Goal: Obtain resource: Obtain resource

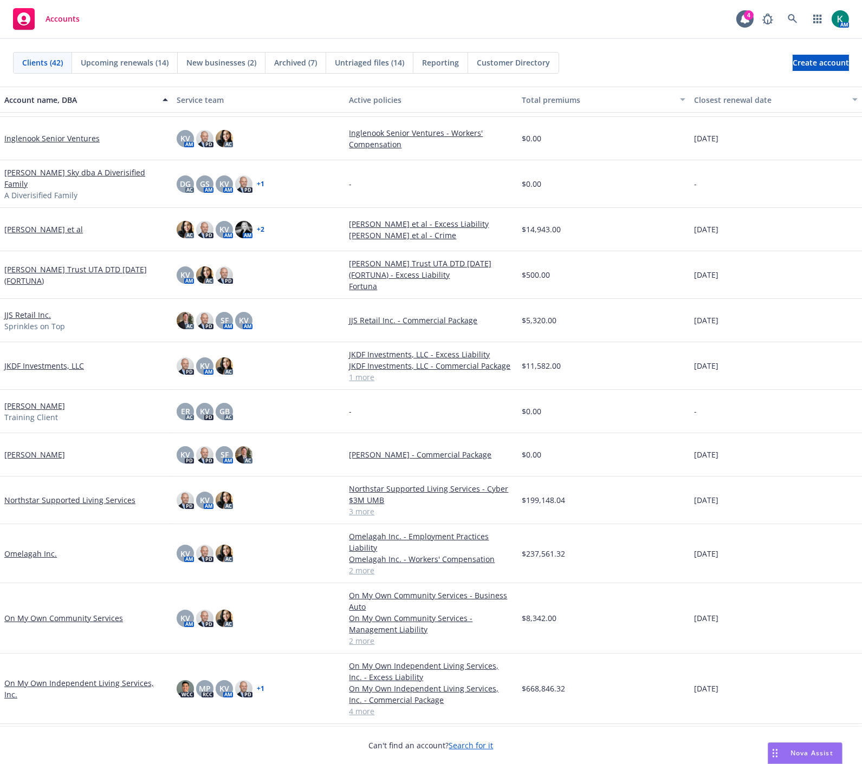
scroll to position [722, 0]
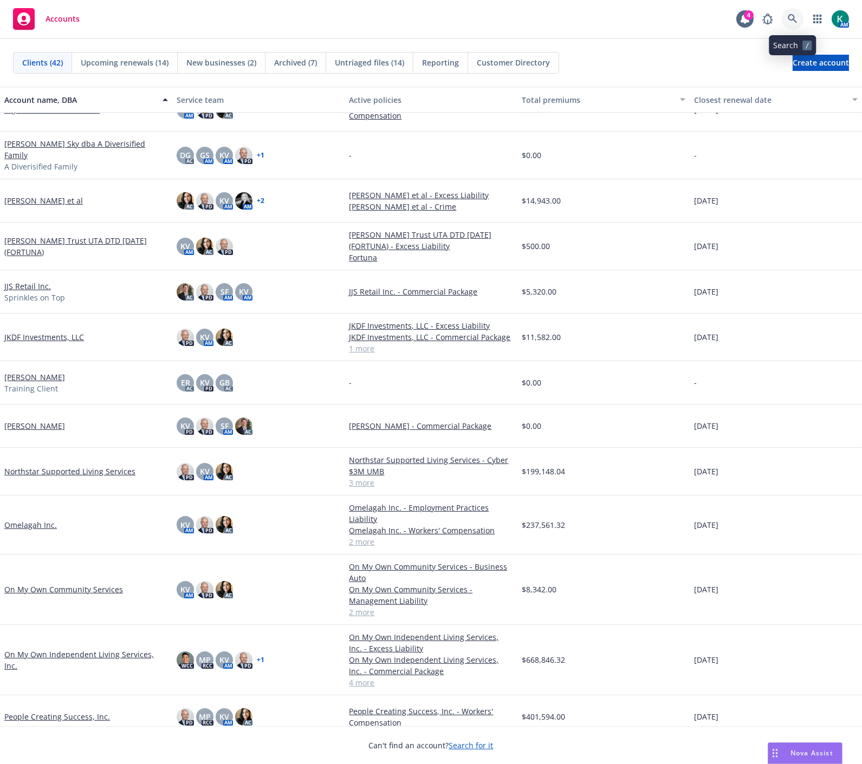
click at [796, 15] on icon at bounding box center [793, 19] width 10 height 10
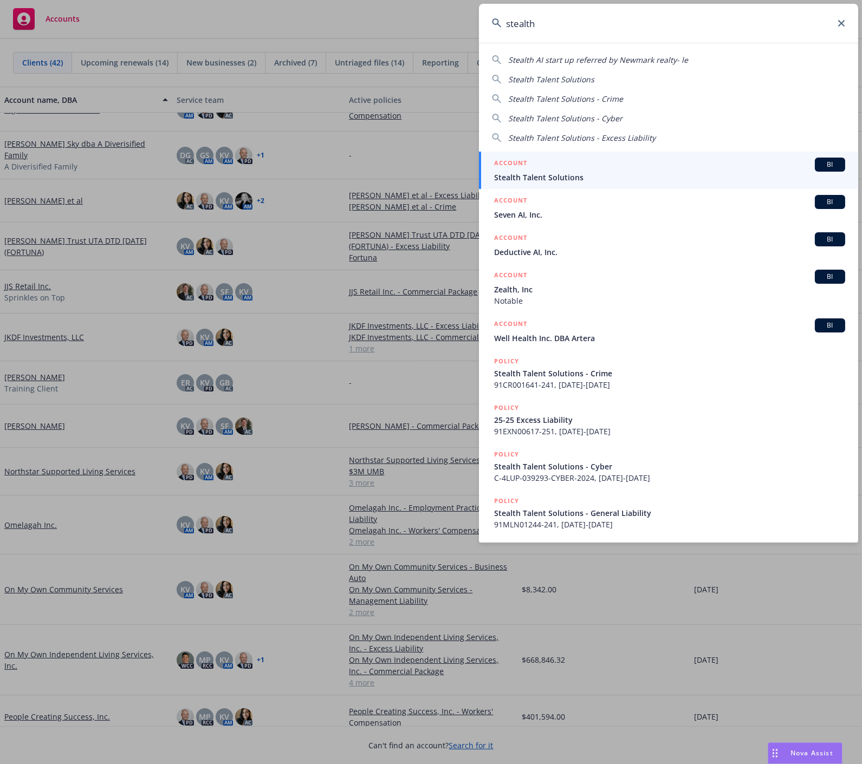
type input "stealth"
click at [729, 164] on div "ACCOUNT BI" at bounding box center [669, 165] width 351 height 14
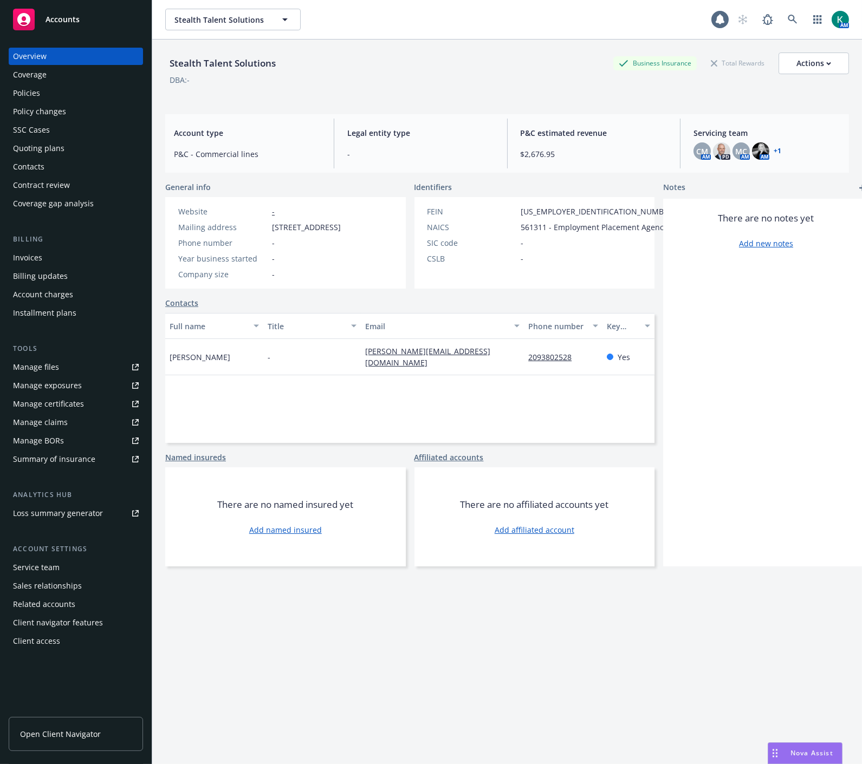
click at [79, 90] on div "Policies" at bounding box center [76, 93] width 126 height 17
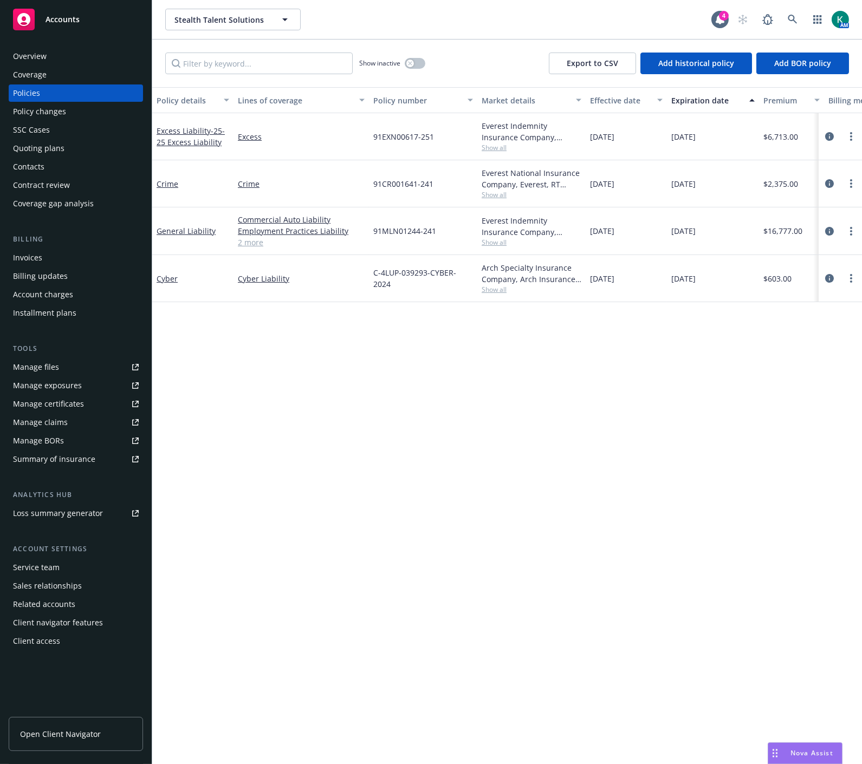
click at [49, 365] on div "Manage files" at bounding box center [36, 367] width 46 height 17
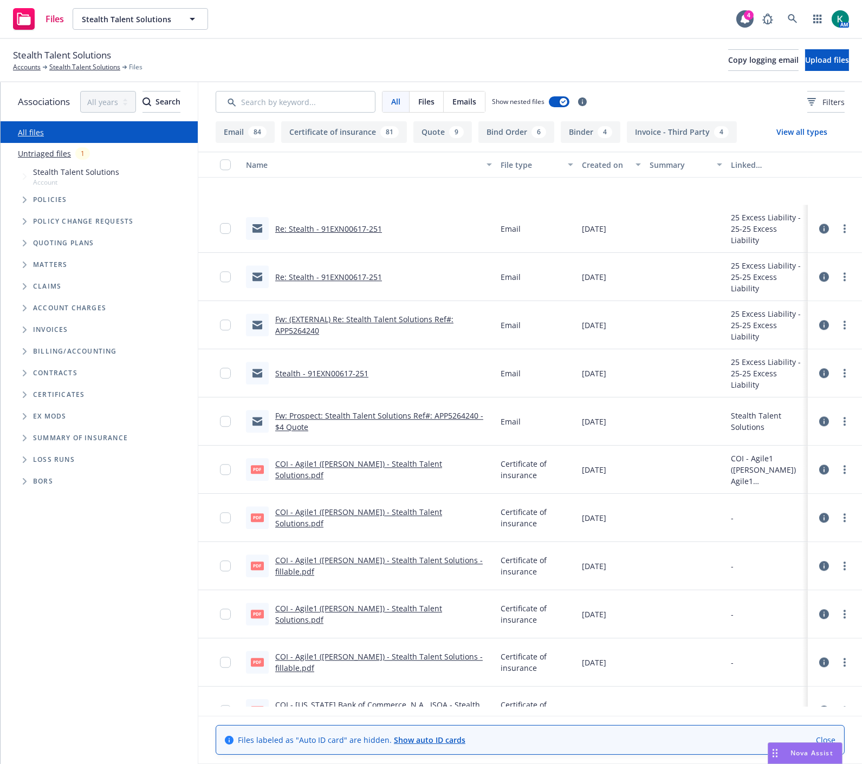
scroll to position [5297, 0]
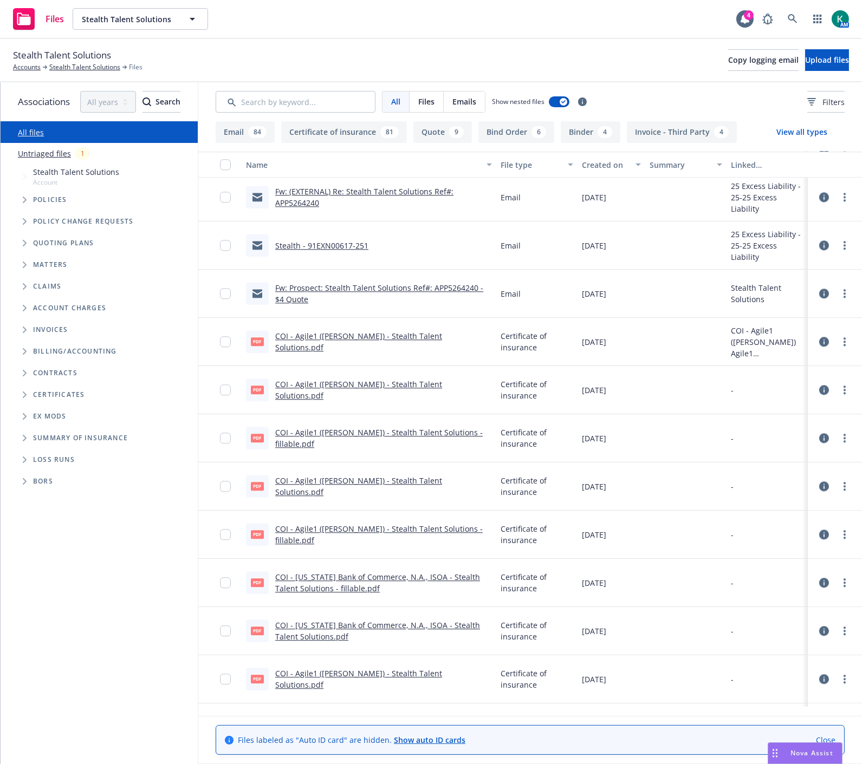
click at [432, 347] on div "COI - Agile1 (McGraw-Hill) - Stealth Talent Solutions.pdf" at bounding box center [383, 341] width 217 height 23
click at [433, 339] on link "COI - Agile1 (McGraw-Hill) - Stealth Talent Solutions.pdf" at bounding box center [358, 342] width 167 height 22
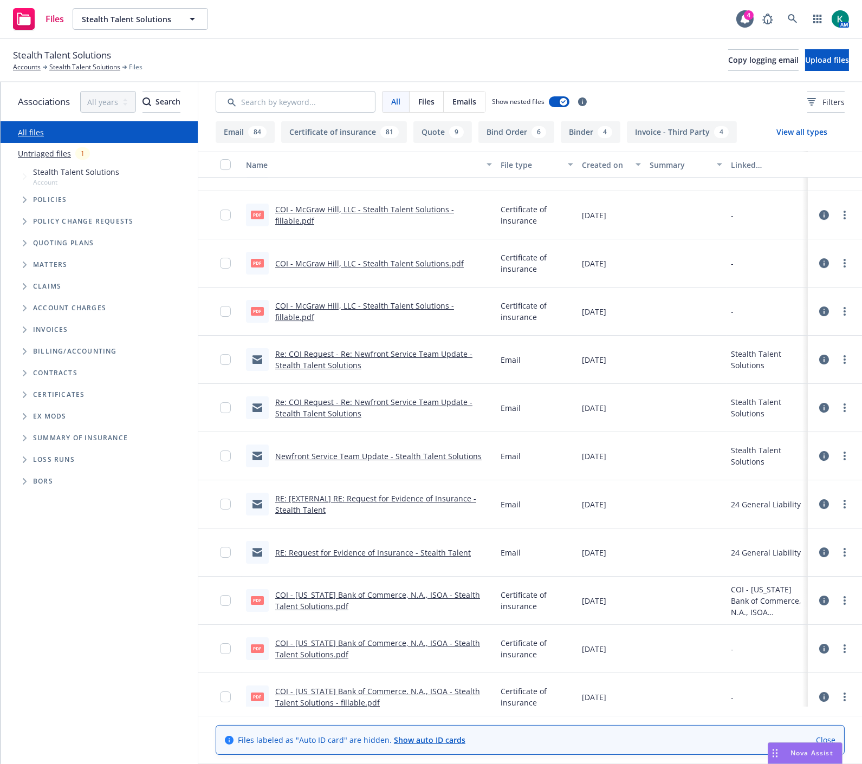
scroll to position [7103, 0]
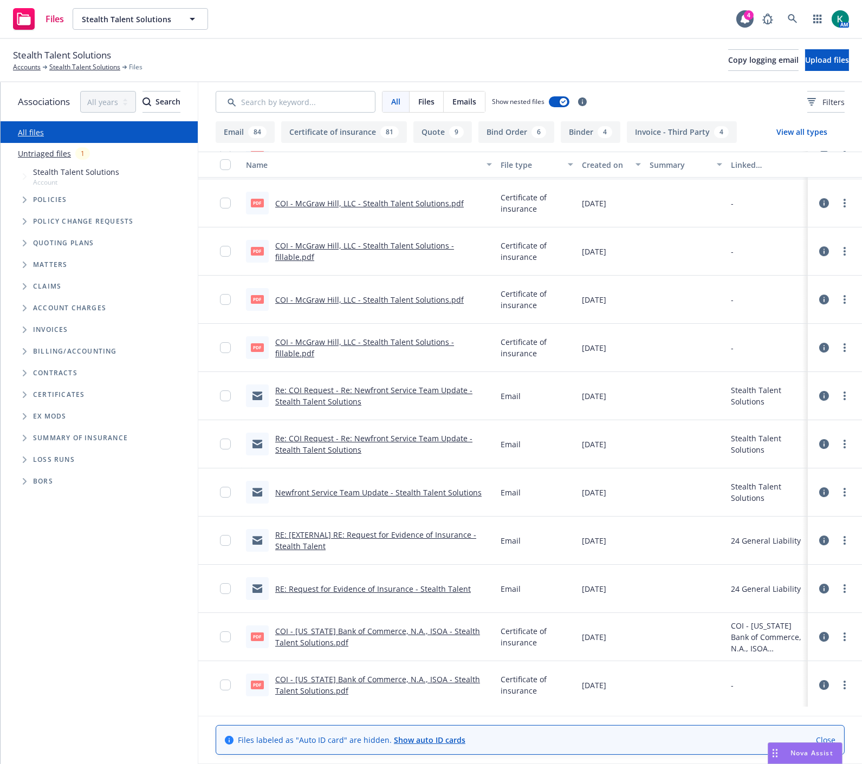
click at [388, 592] on link "RE: Request for Evidence of Insurance - Stealth Talent" at bounding box center [373, 589] width 196 height 10
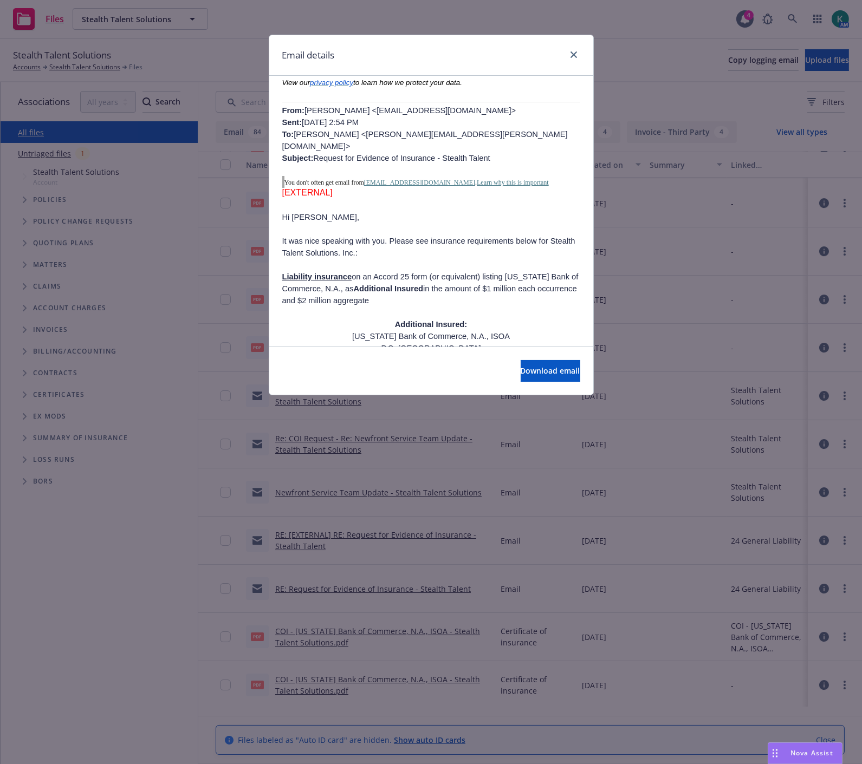
scroll to position [421, 0]
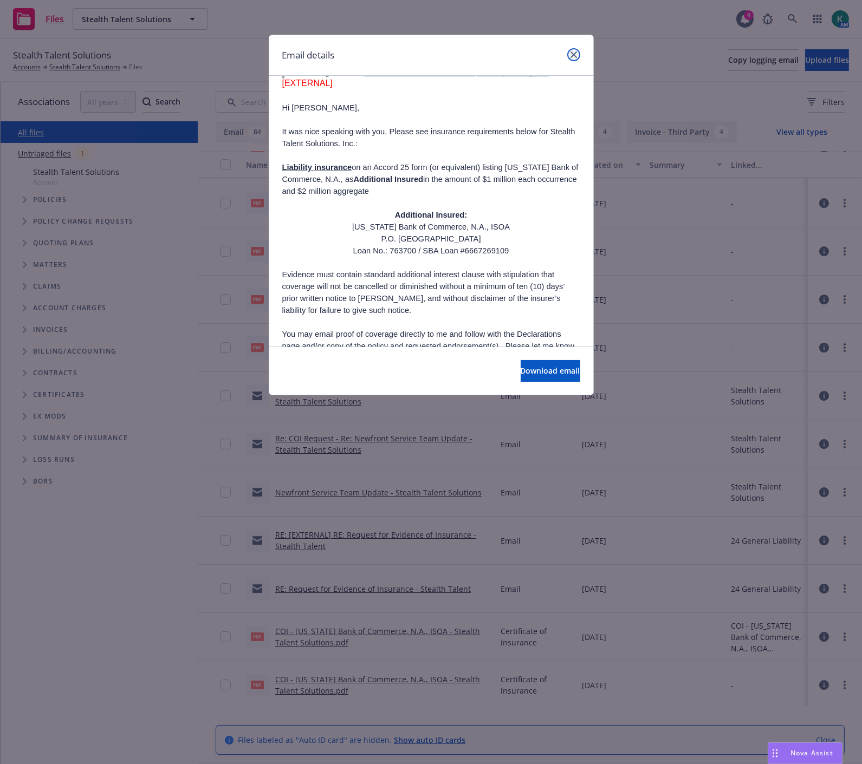
click at [575, 53] on icon "close" at bounding box center [574, 54] width 7 height 7
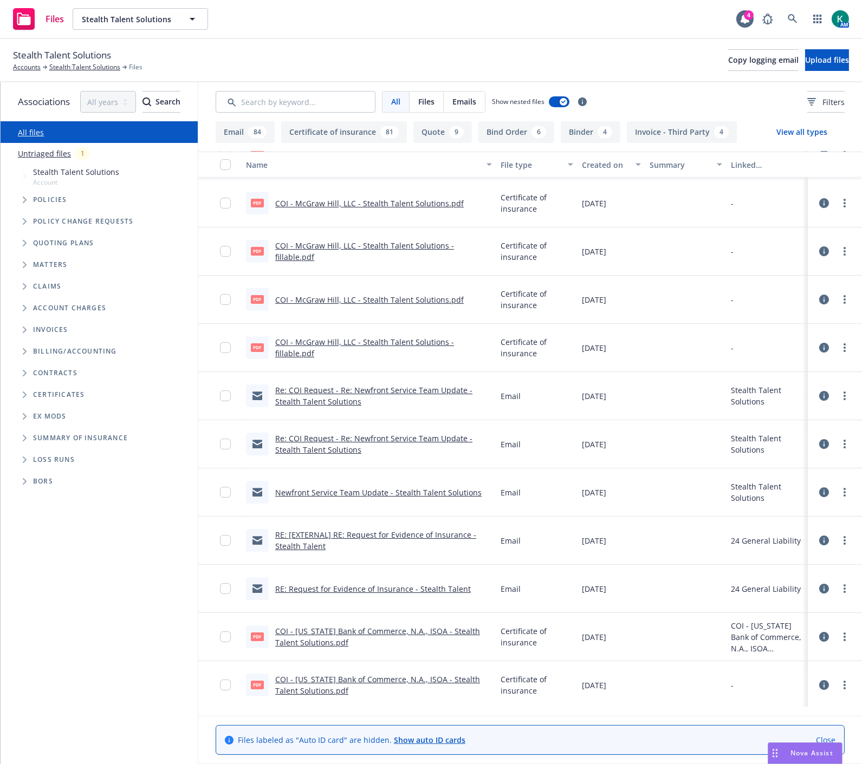
click at [360, 449] on link "Re: COI Request - Re: Newfront Service Team Update - Stealth Talent Solutions" at bounding box center [373, 444] width 197 height 22
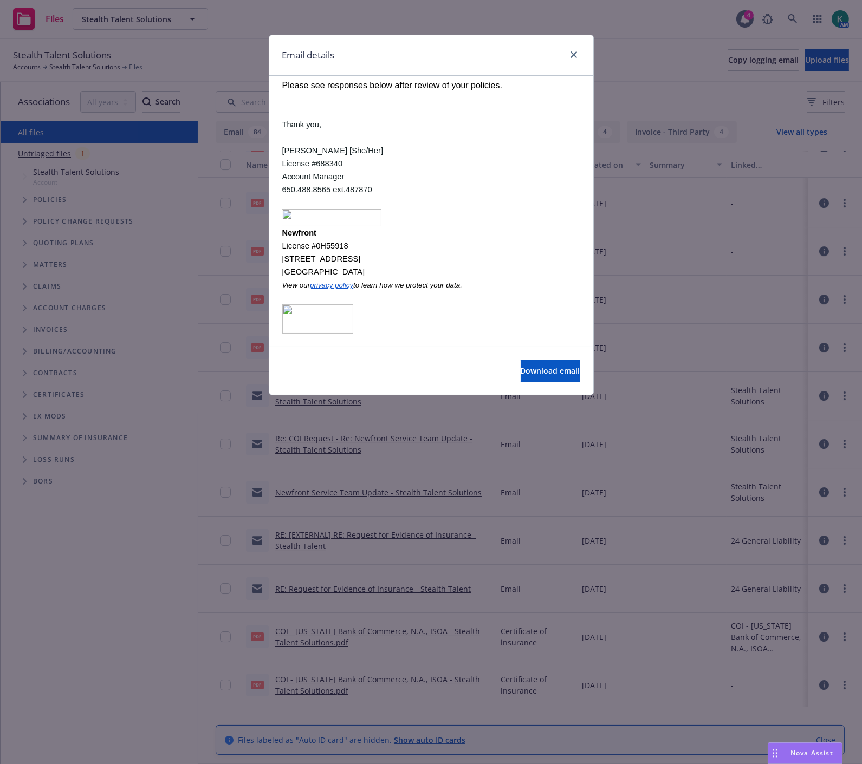
scroll to position [0, 0]
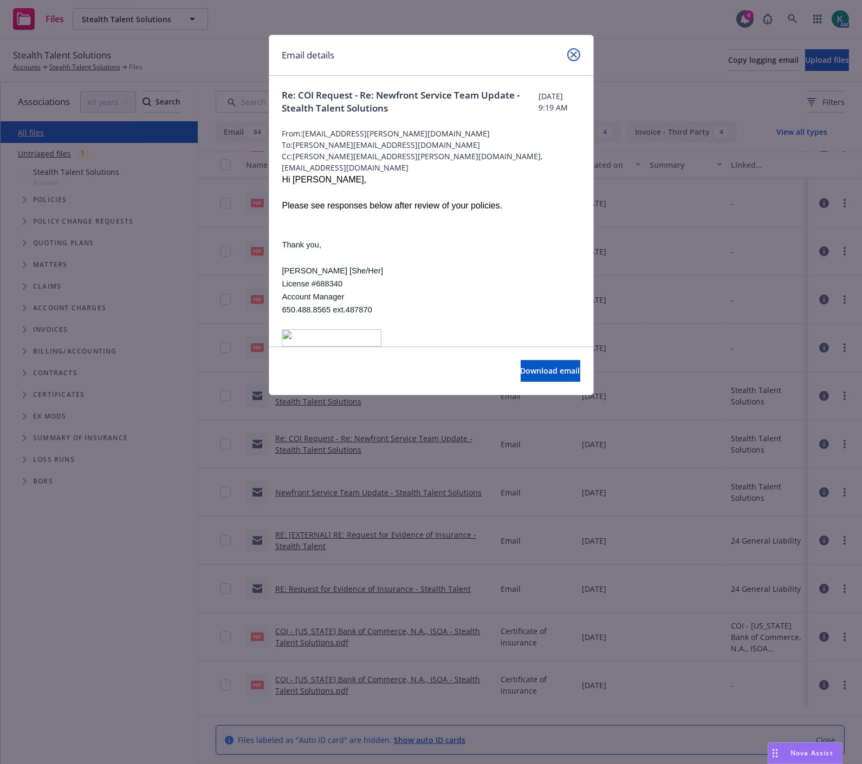
click at [578, 55] on link "close" at bounding box center [573, 54] width 13 height 13
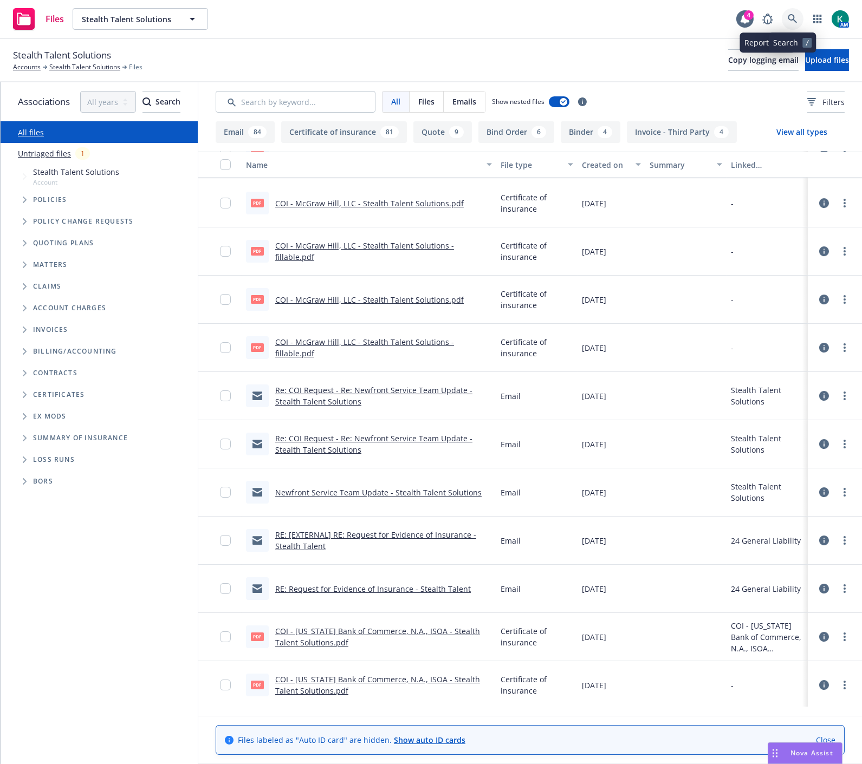
click at [792, 15] on icon at bounding box center [793, 19] width 10 height 10
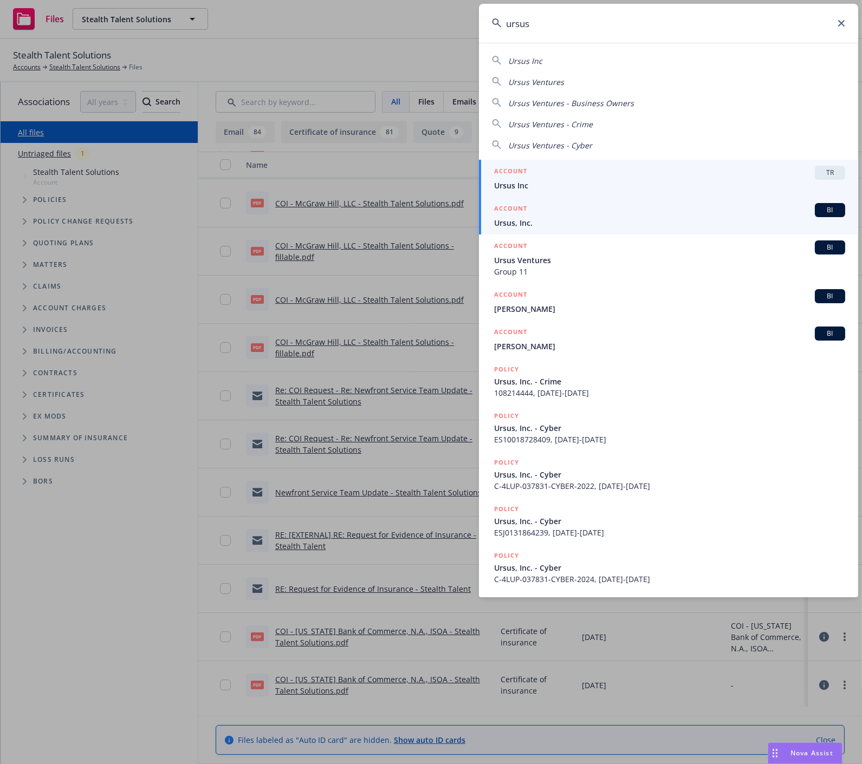
type input "ursus"
click at [630, 229] on span "Ursus, Inc." at bounding box center [669, 222] width 351 height 11
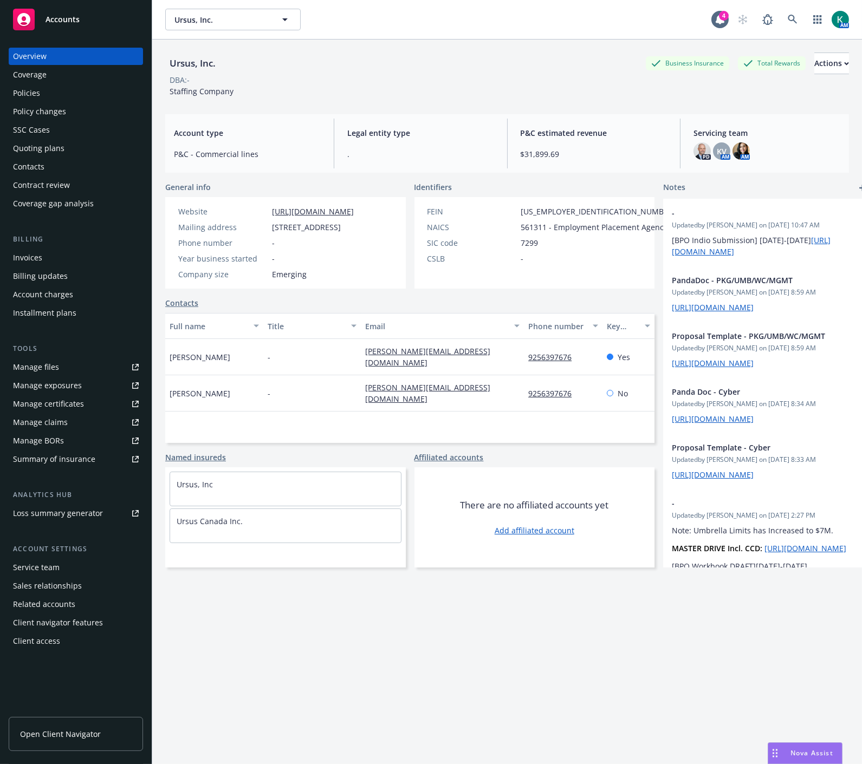
click at [362, 614] on div "Ursus, Inc. Business Insurance Total Rewards Actions DBA: - Staffing Company Ac…" at bounding box center [507, 415] width 684 height 751
click at [392, 669] on div "Ursus, Inc. Business Insurance Total Rewards Actions DBA: - Staffing Company Ac…" at bounding box center [507, 415] width 684 height 751
click at [47, 96] on div "Policies" at bounding box center [76, 93] width 126 height 17
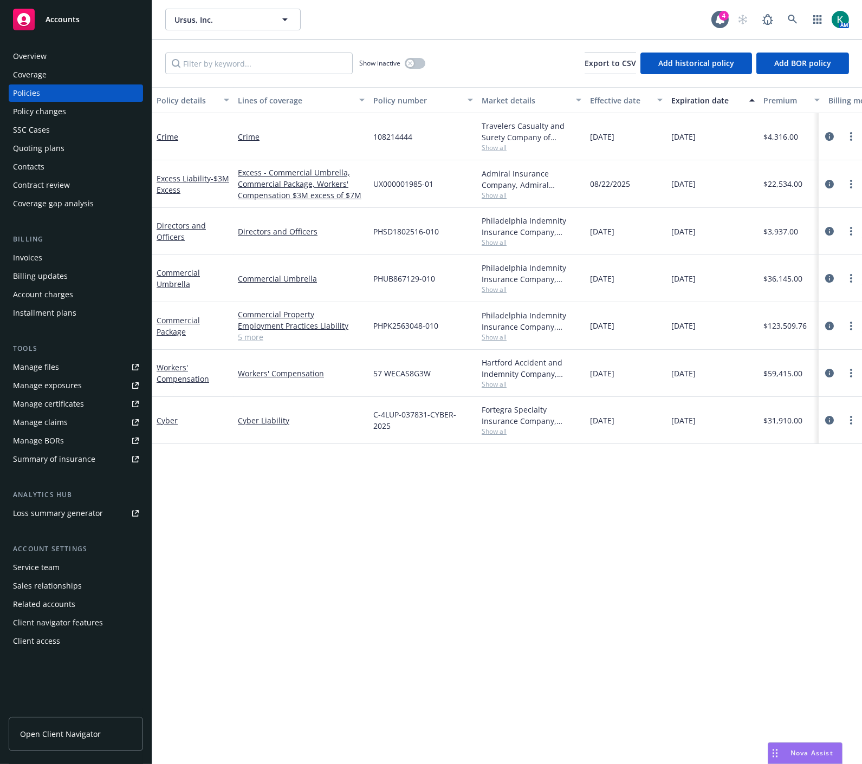
click at [52, 405] on div "Manage certificates" at bounding box center [48, 404] width 71 height 17
click at [830, 133] on icon "circleInformation" at bounding box center [829, 136] width 9 height 9
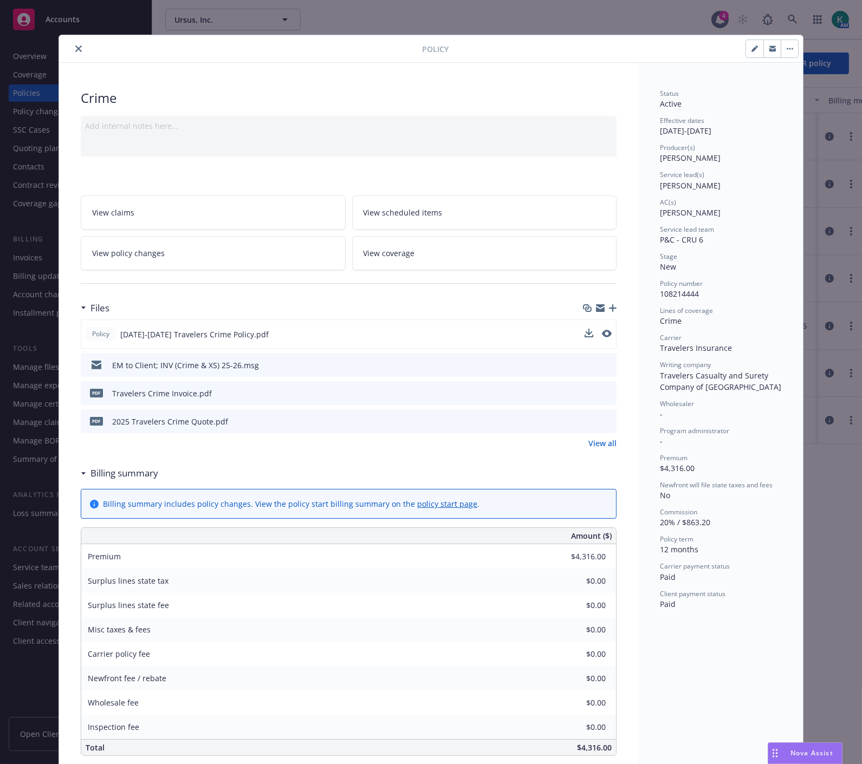
click at [602, 336] on button at bounding box center [607, 334] width 10 height 11
click at [601, 330] on icon "preview file" at bounding box center [606, 334] width 10 height 8
click at [607, 361] on icon "preview file" at bounding box center [606, 365] width 10 height 8
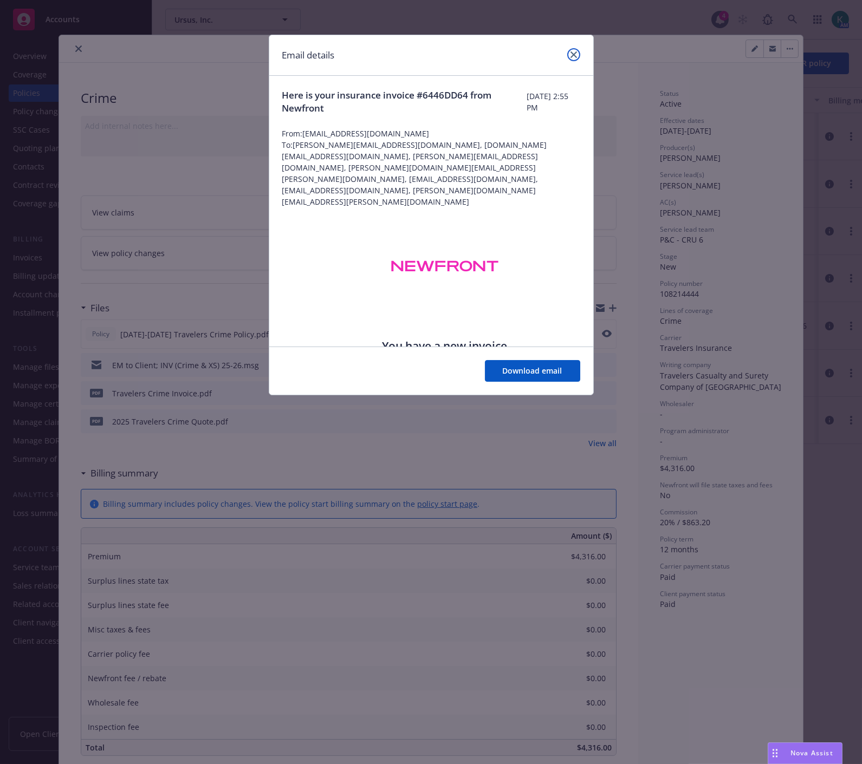
click at [577, 54] on link "close" at bounding box center [573, 54] width 13 height 13
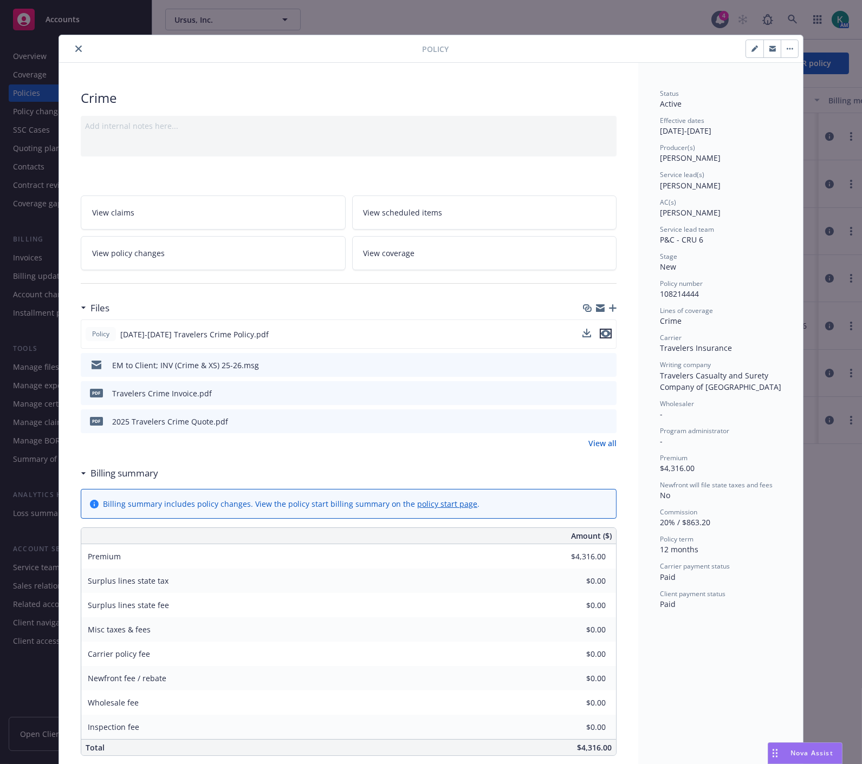
click at [601, 332] on icon "preview file" at bounding box center [606, 334] width 10 height 8
click at [72, 49] on button "close" at bounding box center [78, 48] width 13 height 13
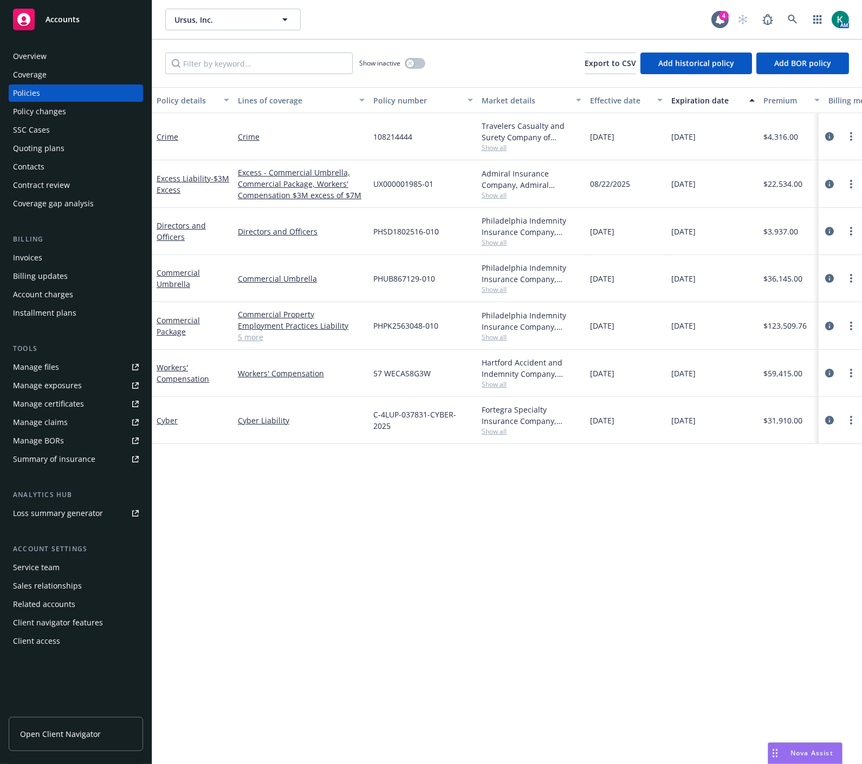
click at [365, 187] on div "Excess - Commercial Umbrella, Commercial Package, Workers' Compensation $3M exc…" at bounding box center [301, 184] width 135 height 48
drag, startPoint x: 377, startPoint y: 184, endPoint x: 431, endPoint y: 186, distance: 54.8
click at [431, 186] on span "UX000001985-01" at bounding box center [403, 183] width 60 height 11
copy span "UX000001985-01"
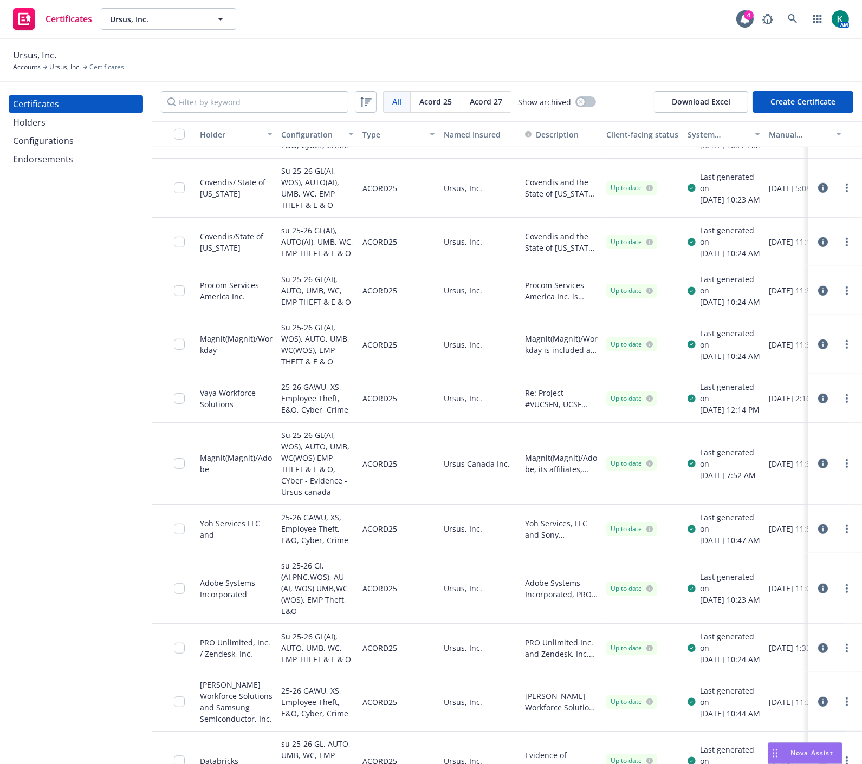
scroll to position [1565, 0]
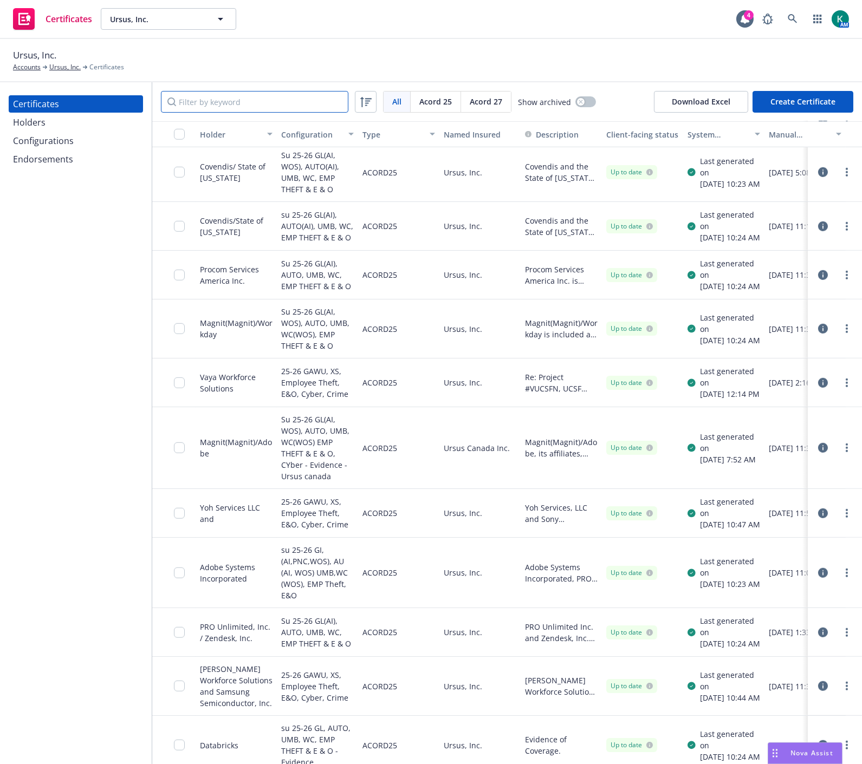
click at [242, 106] on input "Filter by keyword" at bounding box center [254, 102] width 187 height 22
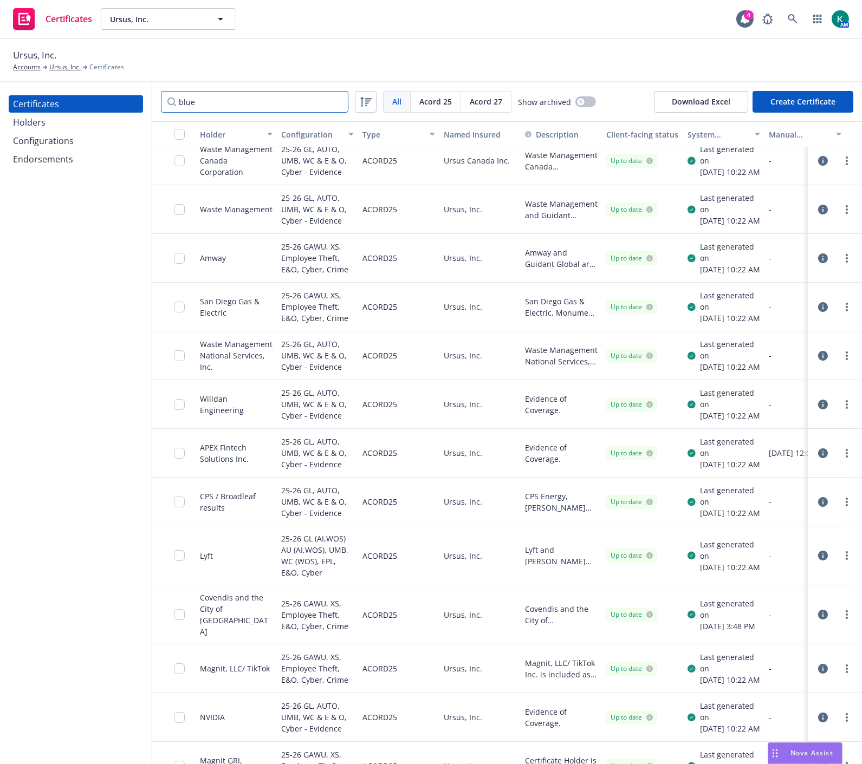
scroll to position [0, 0]
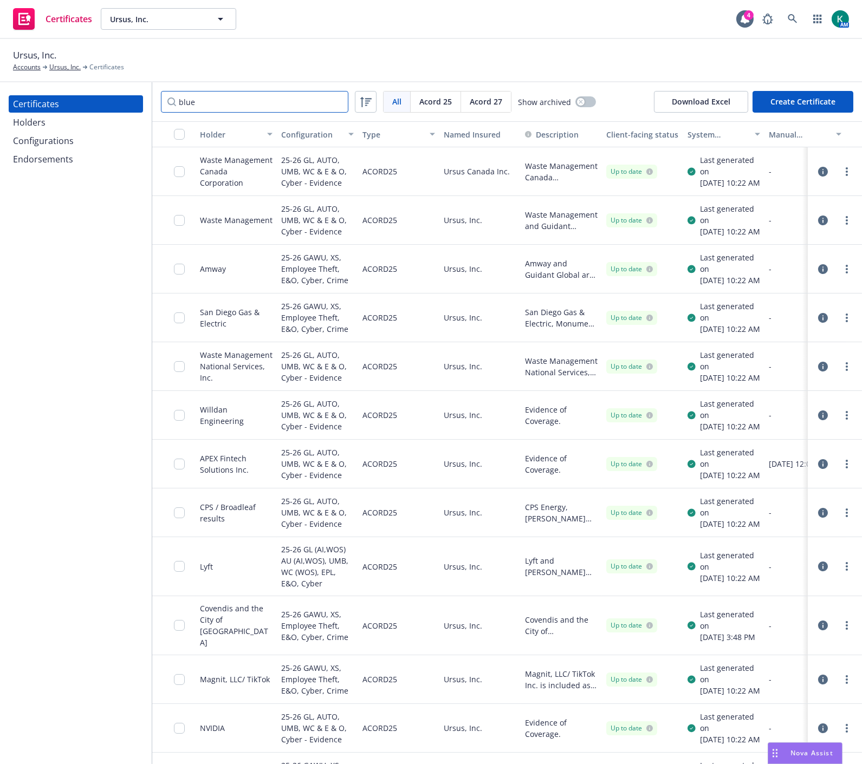
click at [230, 104] on input "blue" at bounding box center [254, 102] width 187 height 22
click at [230, 103] on input "blue" at bounding box center [254, 102] width 187 height 22
click at [185, 99] on input "blue" at bounding box center [254, 102] width 187 height 22
type input "origin"
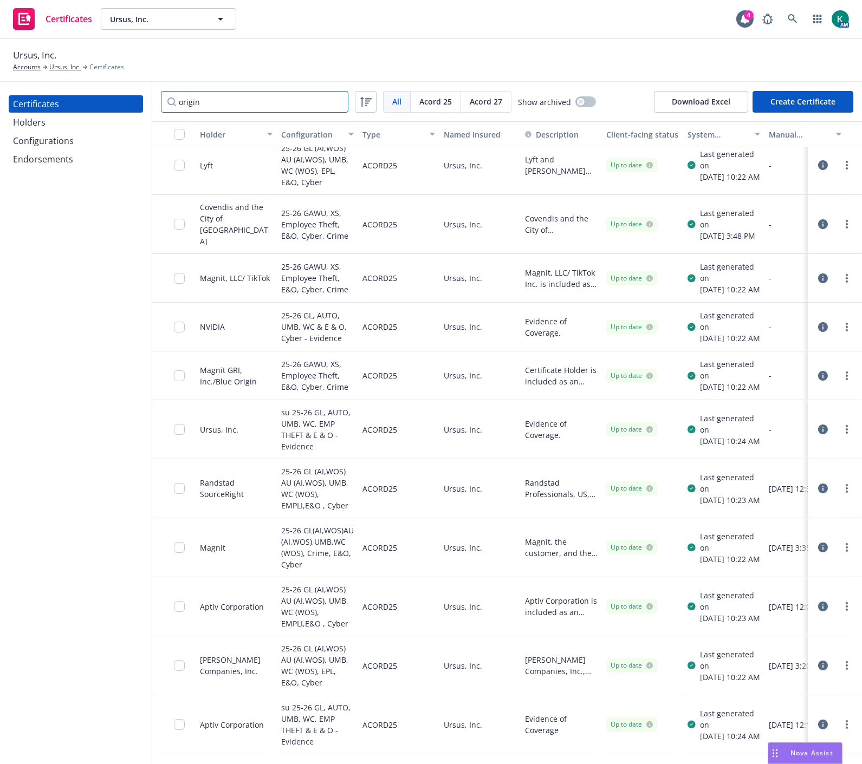
scroll to position [421, 0]
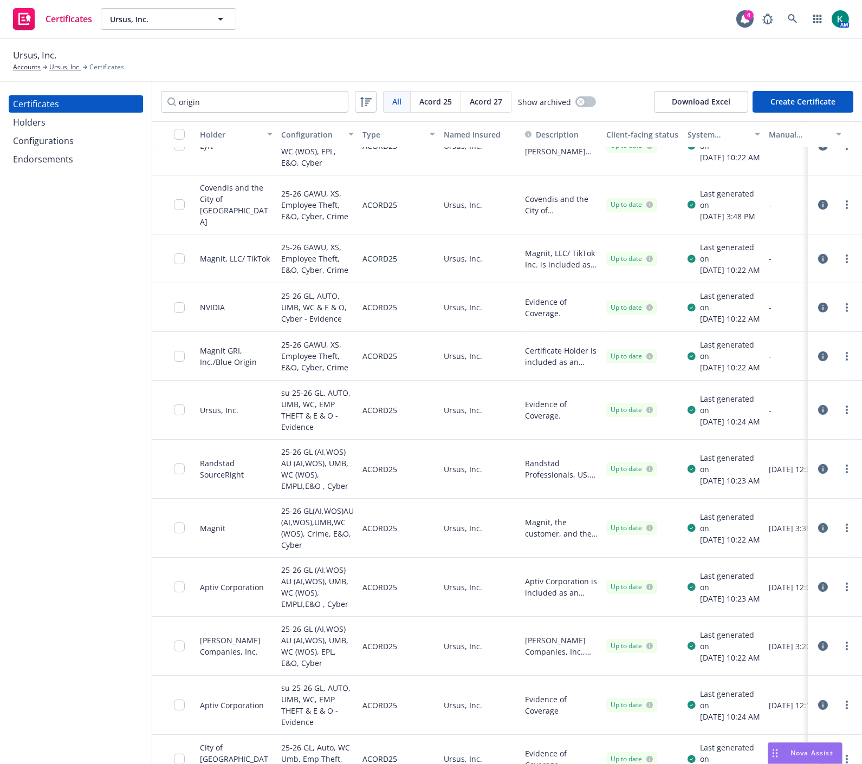
click at [818, 361] on icon "button" at bounding box center [823, 357] width 10 height 10
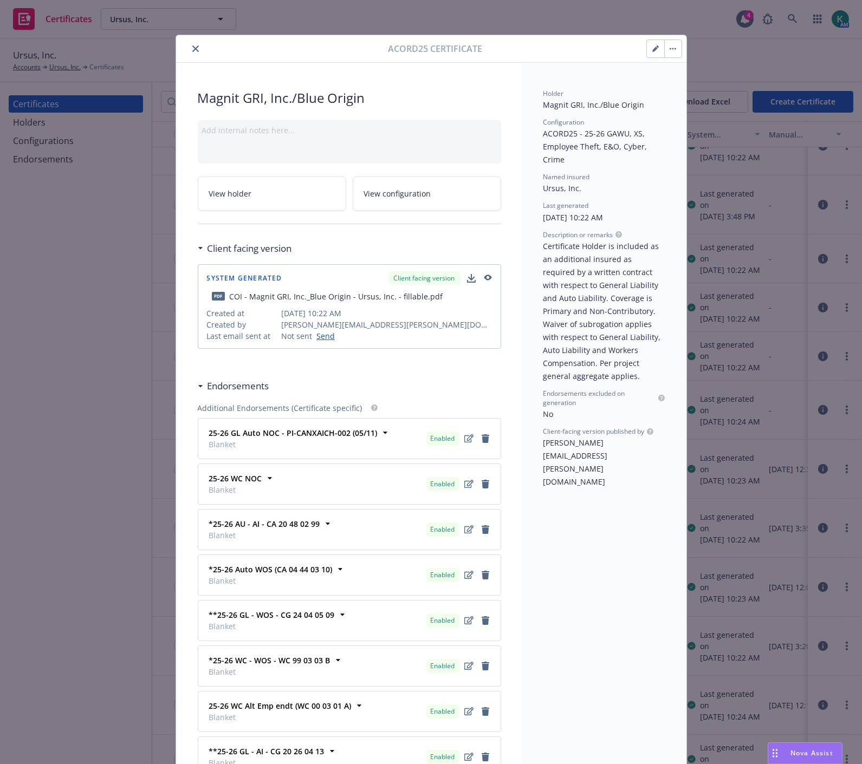
click at [482, 275] on icon "button" at bounding box center [487, 279] width 10 height 8
